Goal: Information Seeking & Learning: Check status

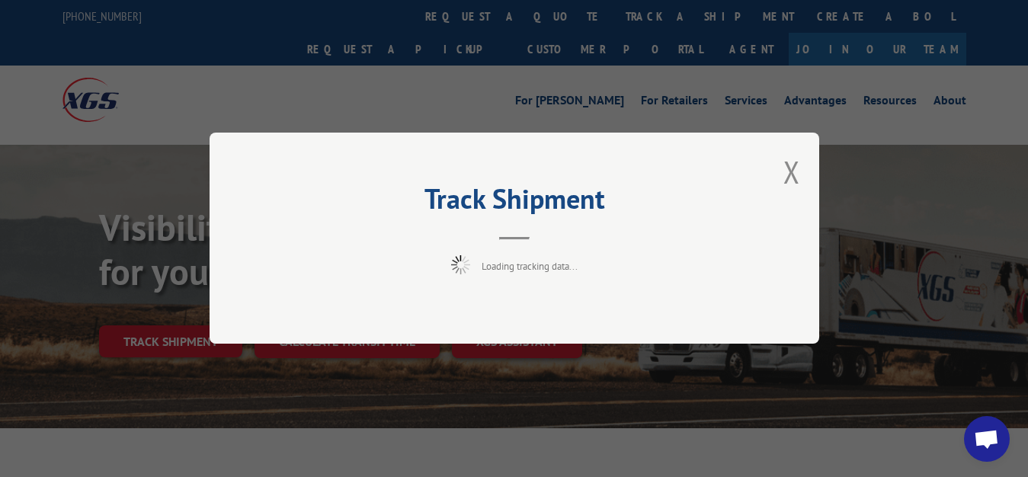
scroll to position [78, 0]
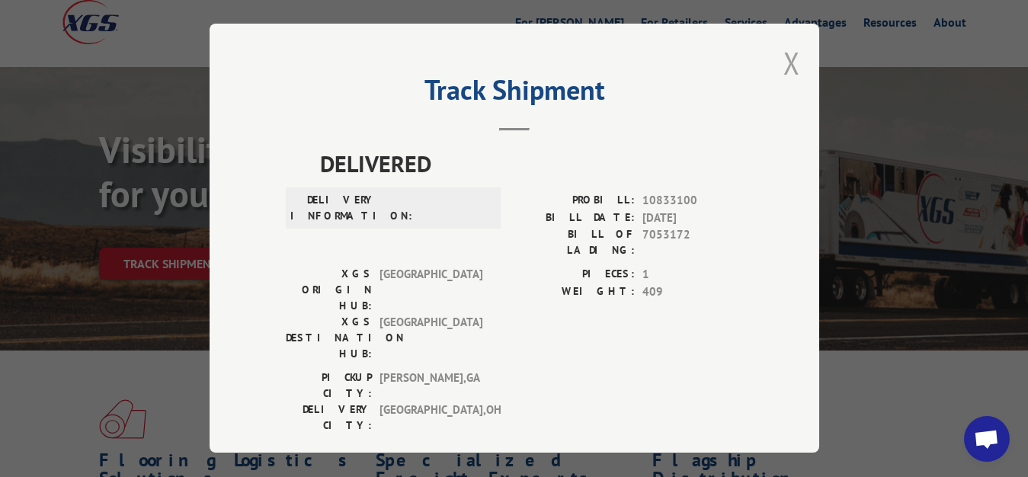
click at [783, 64] on button "Close modal" at bounding box center [791, 63] width 17 height 40
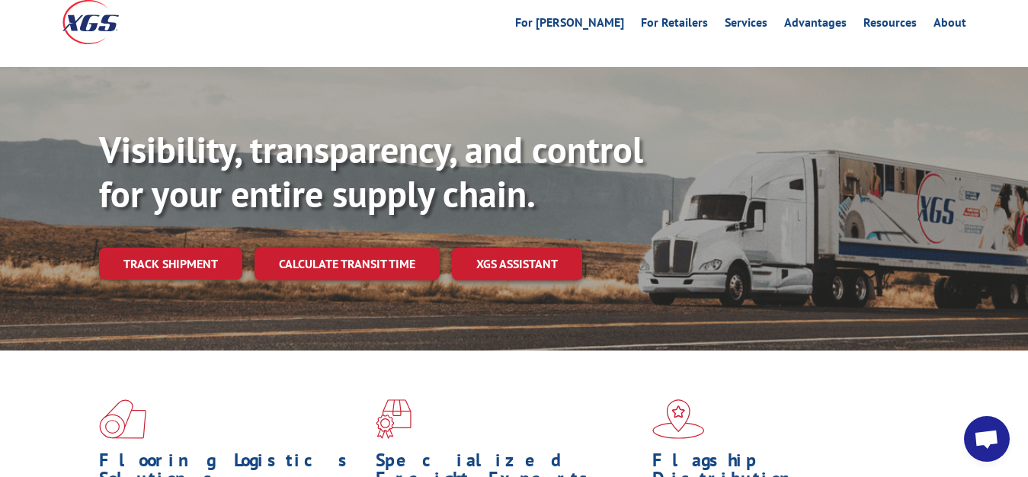
click at [174, 248] on link "Track shipment" at bounding box center [170, 264] width 143 height 32
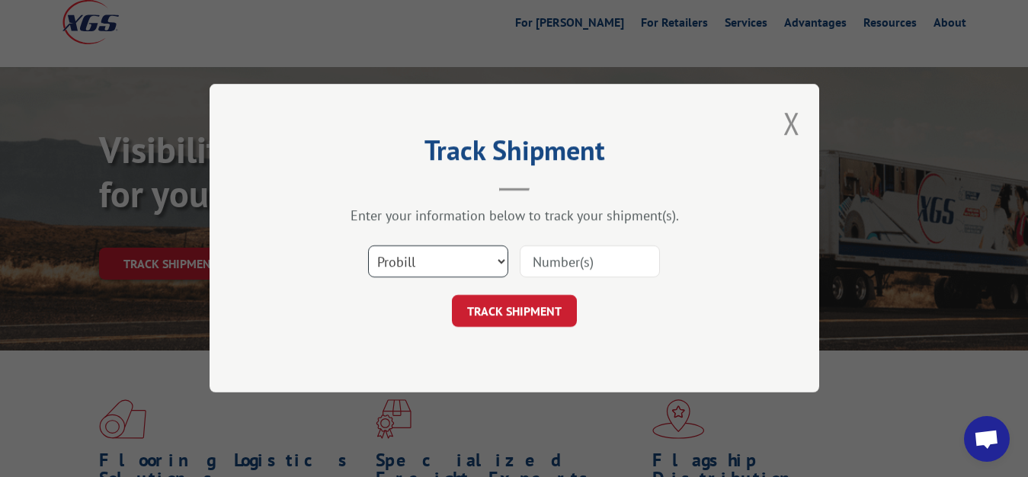
click at [368, 246] on select "Select category... Probill BOL PO" at bounding box center [438, 262] width 140 height 32
select select "bol"
click option "BOL" at bounding box center [0, 0] width 0 height 0
drag, startPoint x: 549, startPoint y: 254, endPoint x: 560, endPoint y: 154, distance: 101.2
click at [549, 253] on input at bounding box center [590, 262] width 140 height 32
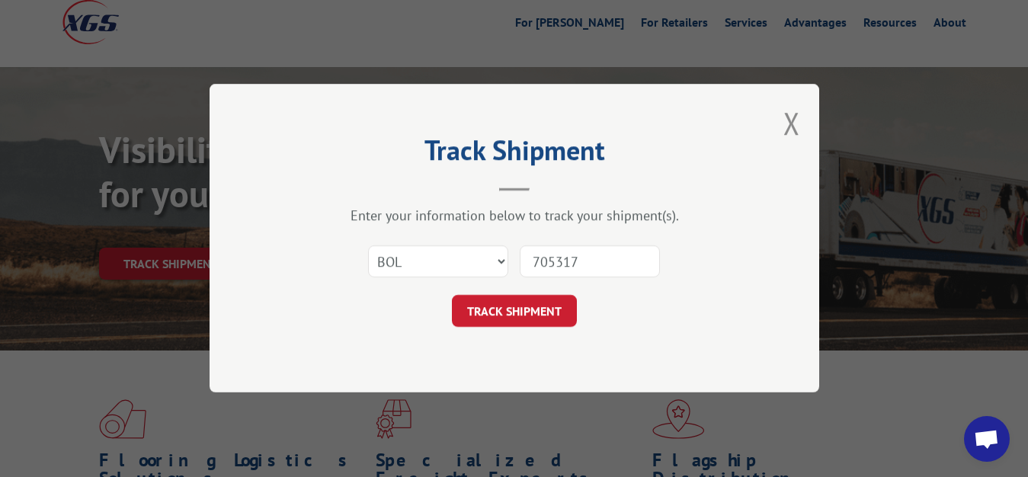
type input "7053174"
click button "TRACK SHIPMENT" at bounding box center [514, 312] width 125 height 32
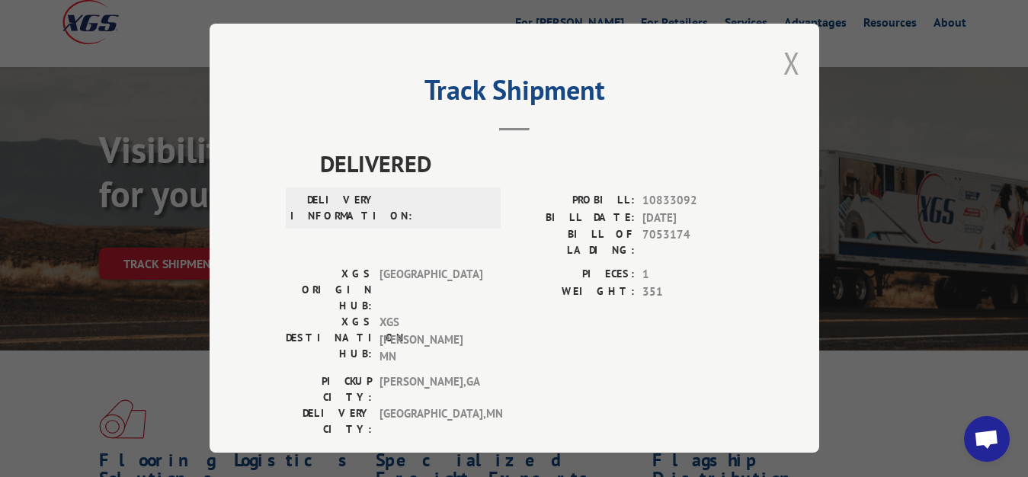
drag, startPoint x: 795, startPoint y: 53, endPoint x: 763, endPoint y: 82, distance: 43.7
click at [795, 53] on button "Close modal" at bounding box center [791, 63] width 17 height 40
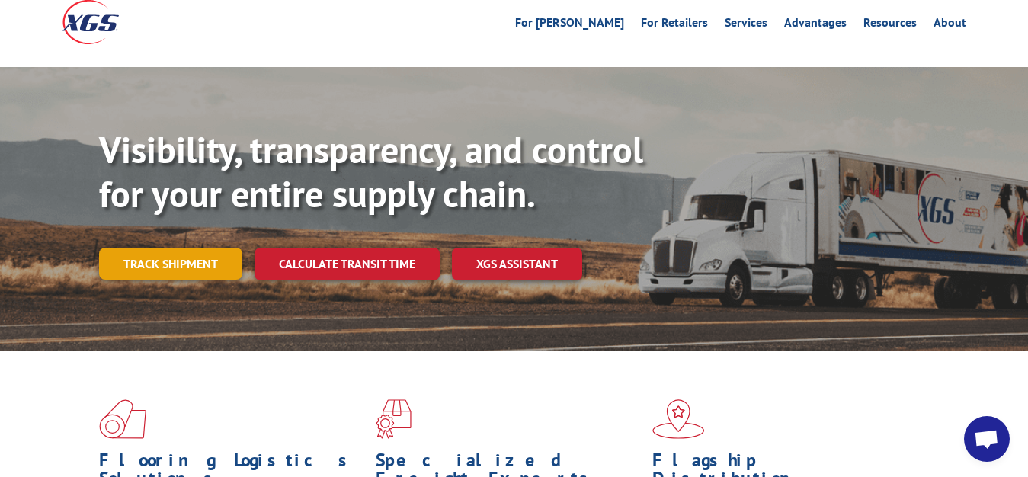
click at [186, 248] on link "Track shipment" at bounding box center [170, 264] width 143 height 32
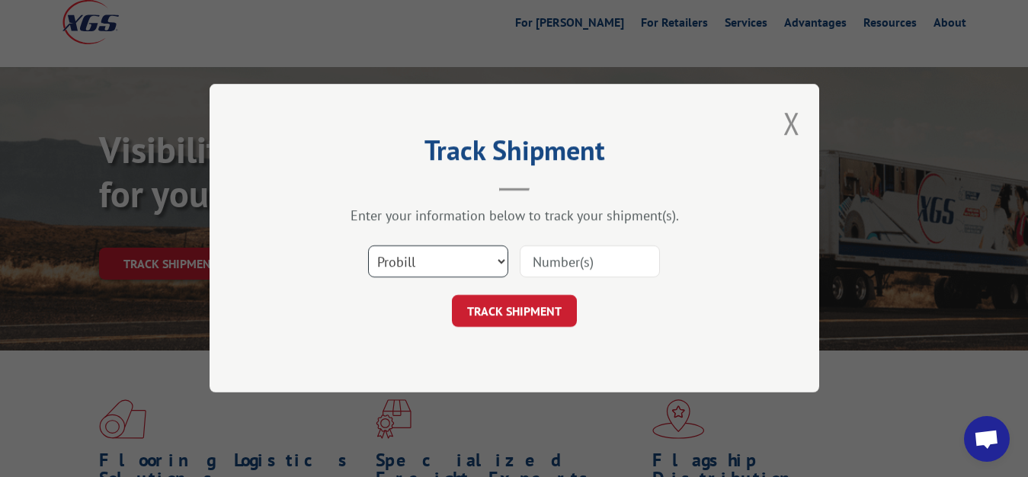
click at [368, 246] on select "Select category... Probill BOL PO" at bounding box center [438, 262] width 140 height 32
select select "bol"
click option "BOL" at bounding box center [0, 0] width 0 height 0
drag, startPoint x: 545, startPoint y: 259, endPoint x: 582, endPoint y: 175, distance: 91.7
click at [545, 258] on input at bounding box center [590, 262] width 140 height 32
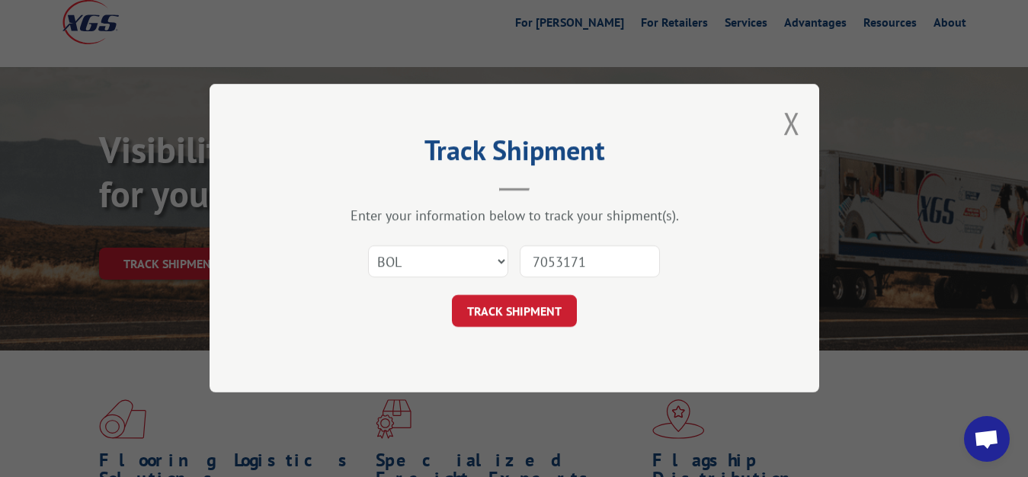
type input "7053171"
click button "TRACK SHIPMENT" at bounding box center [514, 312] width 125 height 32
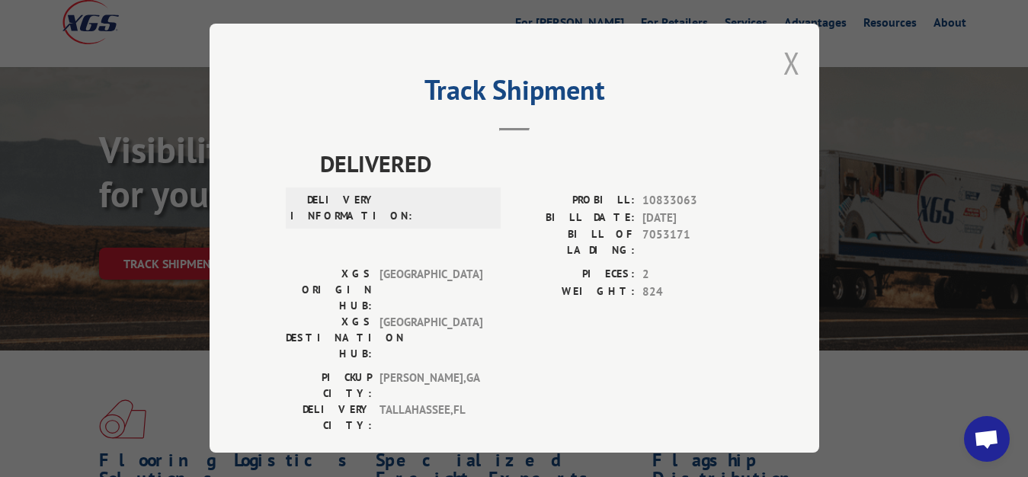
click at [789, 61] on button "Close modal" at bounding box center [791, 63] width 17 height 40
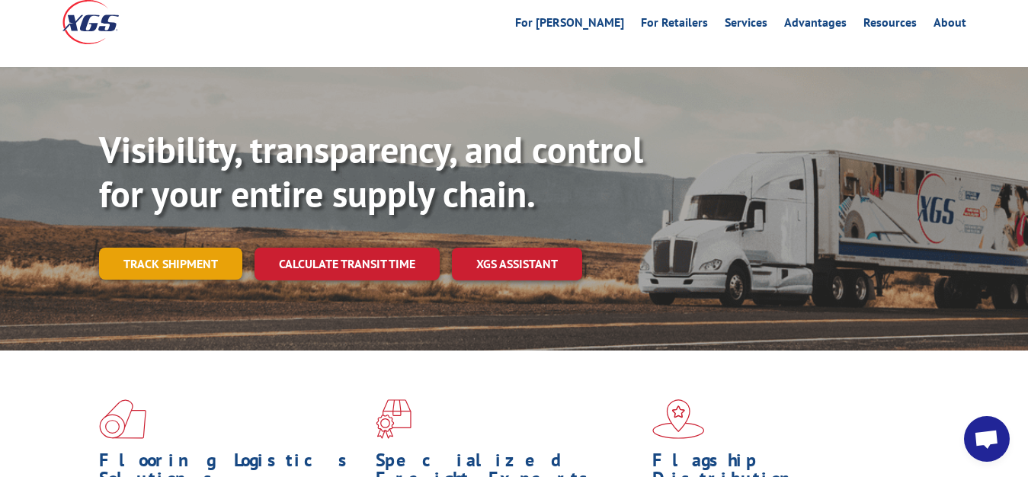
click at [107, 248] on link "Track shipment" at bounding box center [170, 264] width 143 height 32
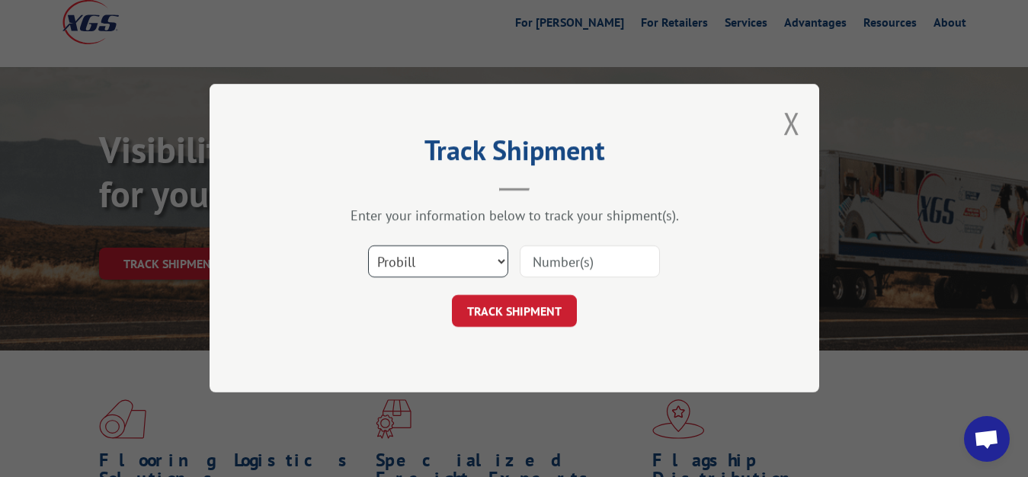
click at [368, 246] on select "Select category... Probill BOL PO" at bounding box center [438, 262] width 140 height 32
click option "Probill" at bounding box center [0, 0] width 0 height 0
click at [368, 246] on select "Select category... Probill BOL PO" at bounding box center [438, 262] width 140 height 32
select select "bol"
click option "BOL" at bounding box center [0, 0] width 0 height 0
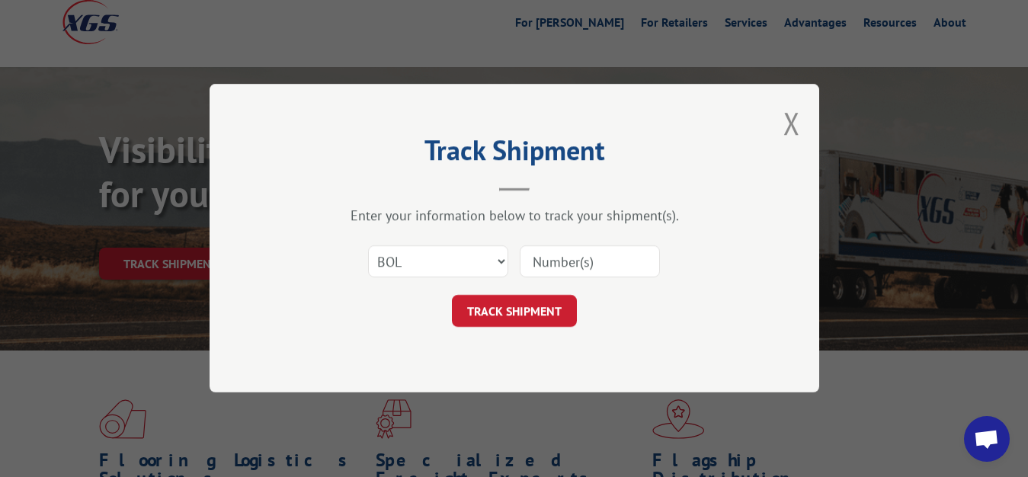
drag, startPoint x: 545, startPoint y: 269, endPoint x: 549, endPoint y: 249, distance: 20.3
click at [545, 267] on input at bounding box center [590, 262] width 140 height 32
type input "7053460"
click button "TRACK SHIPMENT" at bounding box center [514, 312] width 125 height 32
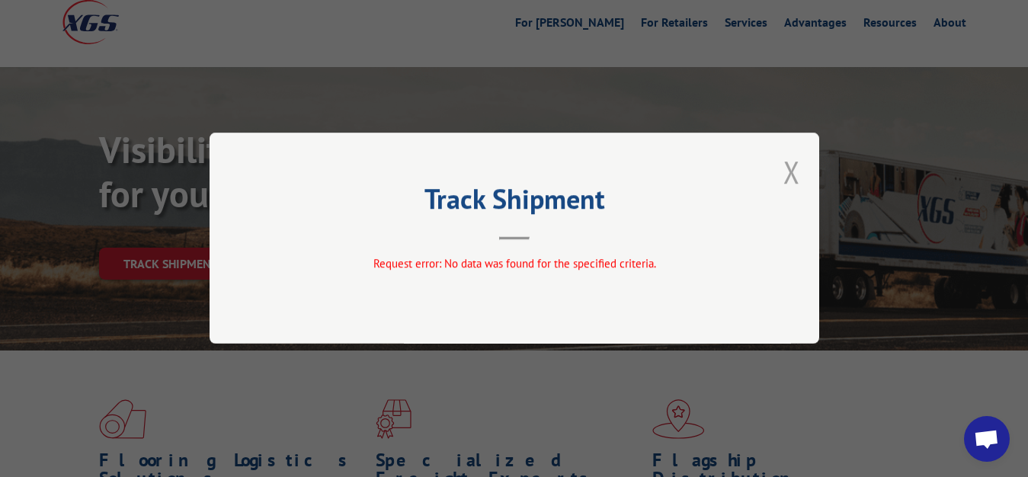
click at [792, 179] on button "Close modal" at bounding box center [791, 172] width 17 height 40
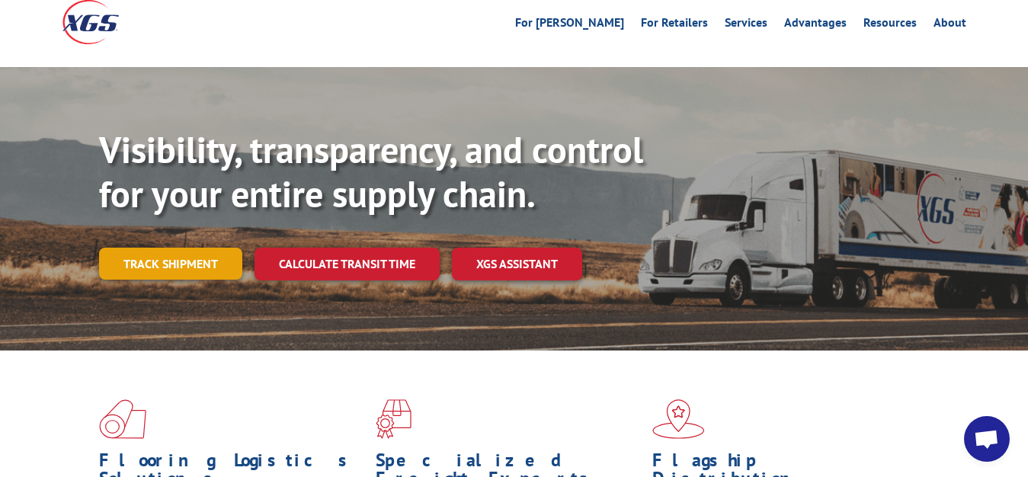
click at [224, 248] on link "Track shipment" at bounding box center [170, 264] width 143 height 32
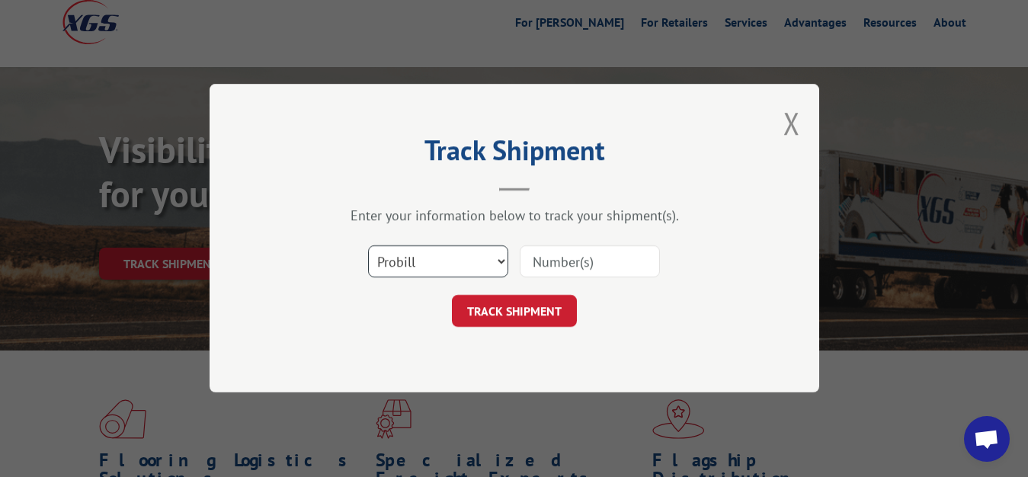
click at [368, 246] on select "Select category... Probill BOL PO" at bounding box center [438, 262] width 140 height 32
select select "bol"
click option "BOL" at bounding box center [0, 0] width 0 height 0
drag, startPoint x: 551, startPoint y: 267, endPoint x: 555, endPoint y: 196, distance: 71.8
click at [552, 260] on input at bounding box center [590, 262] width 140 height 32
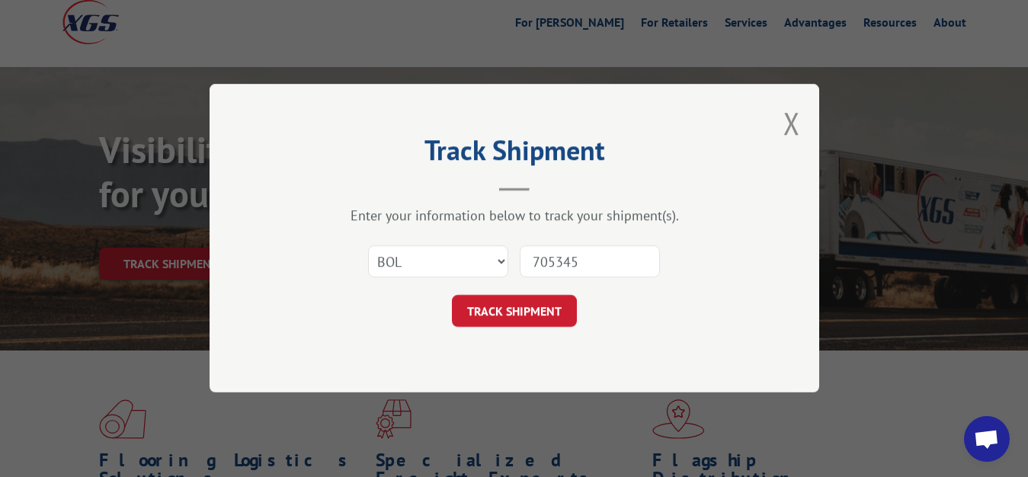
type input "7053458"
click button "TRACK SHIPMENT" at bounding box center [514, 312] width 125 height 32
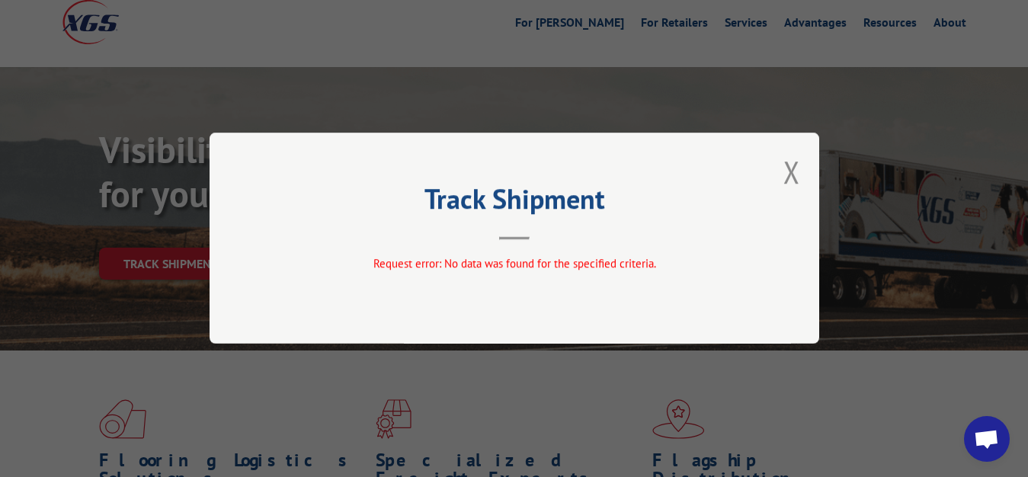
drag, startPoint x: 797, startPoint y: 167, endPoint x: 789, endPoint y: 177, distance: 13.0
click at [797, 166] on button "Close modal" at bounding box center [791, 172] width 17 height 40
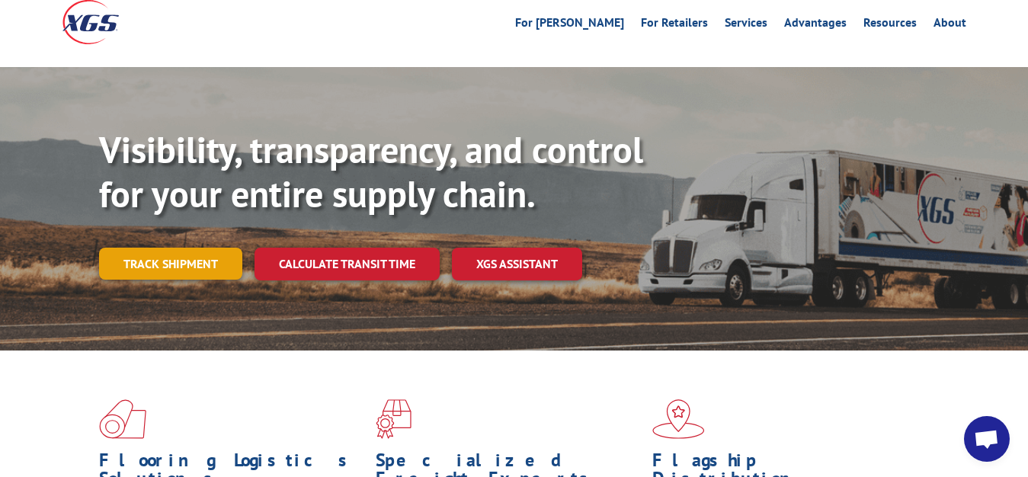
click at [207, 248] on link "Track shipment" at bounding box center [170, 264] width 143 height 32
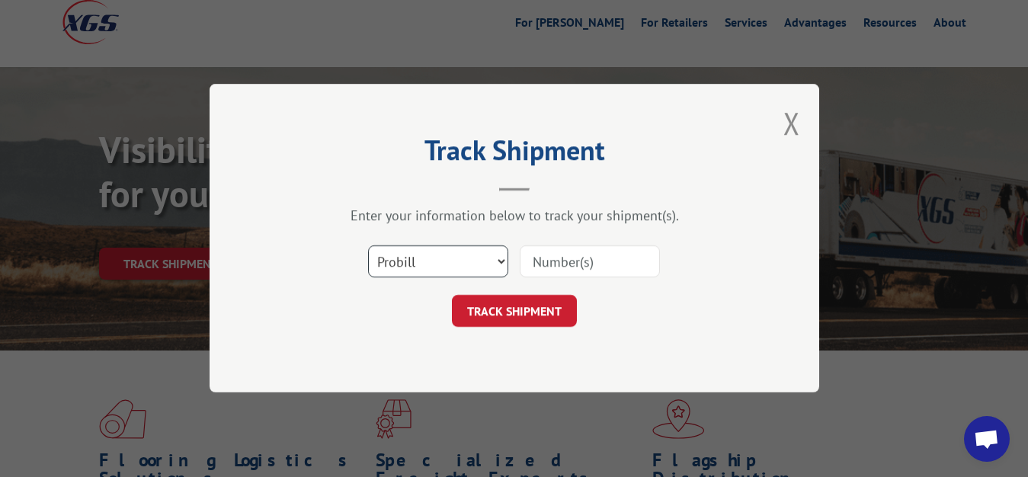
click at [368, 246] on select "Select category... Probill BOL PO" at bounding box center [438, 262] width 140 height 32
select select "bol"
click option "BOL" at bounding box center [0, 0] width 0 height 0
drag, startPoint x: 538, startPoint y: 270, endPoint x: 551, endPoint y: 194, distance: 77.3
click at [539, 267] on input at bounding box center [590, 262] width 140 height 32
